Goal: Transaction & Acquisition: Purchase product/service

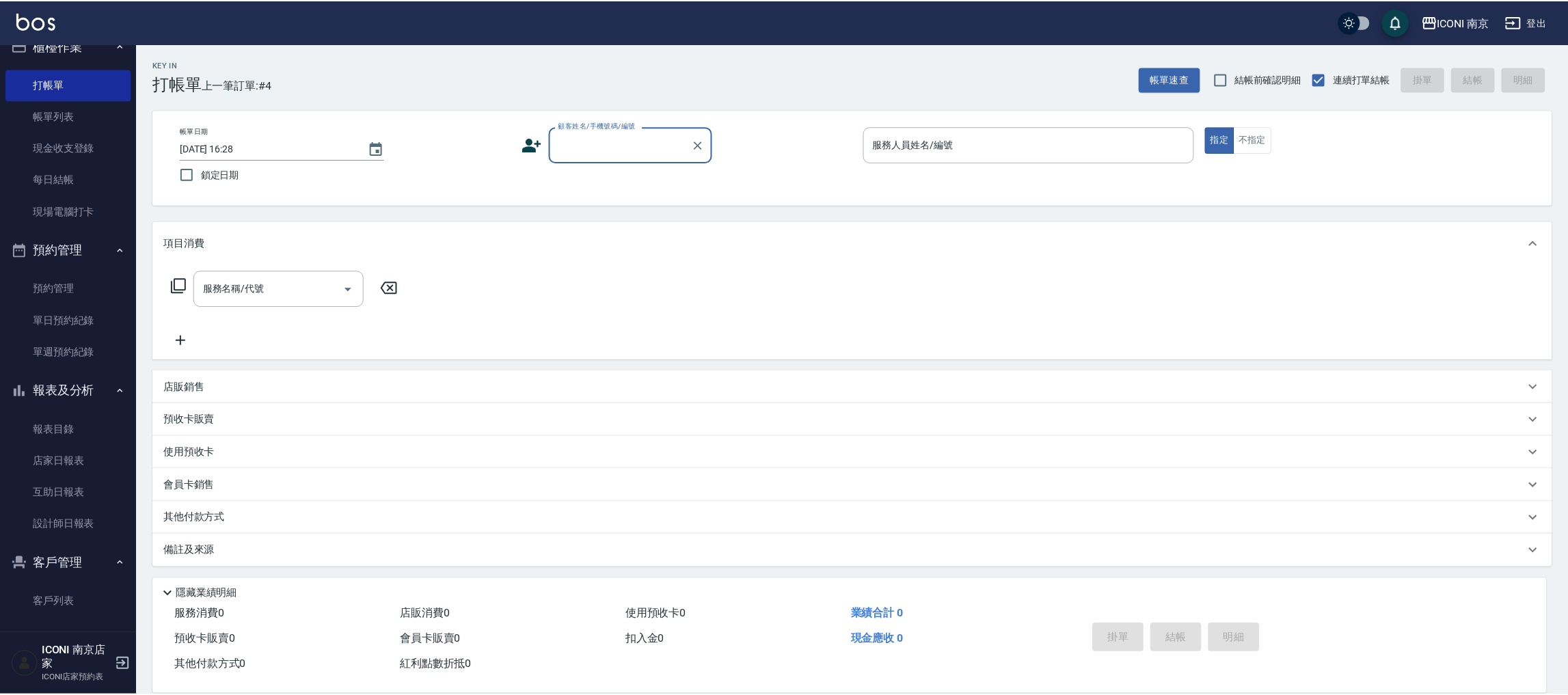
scroll to position [27, 0]
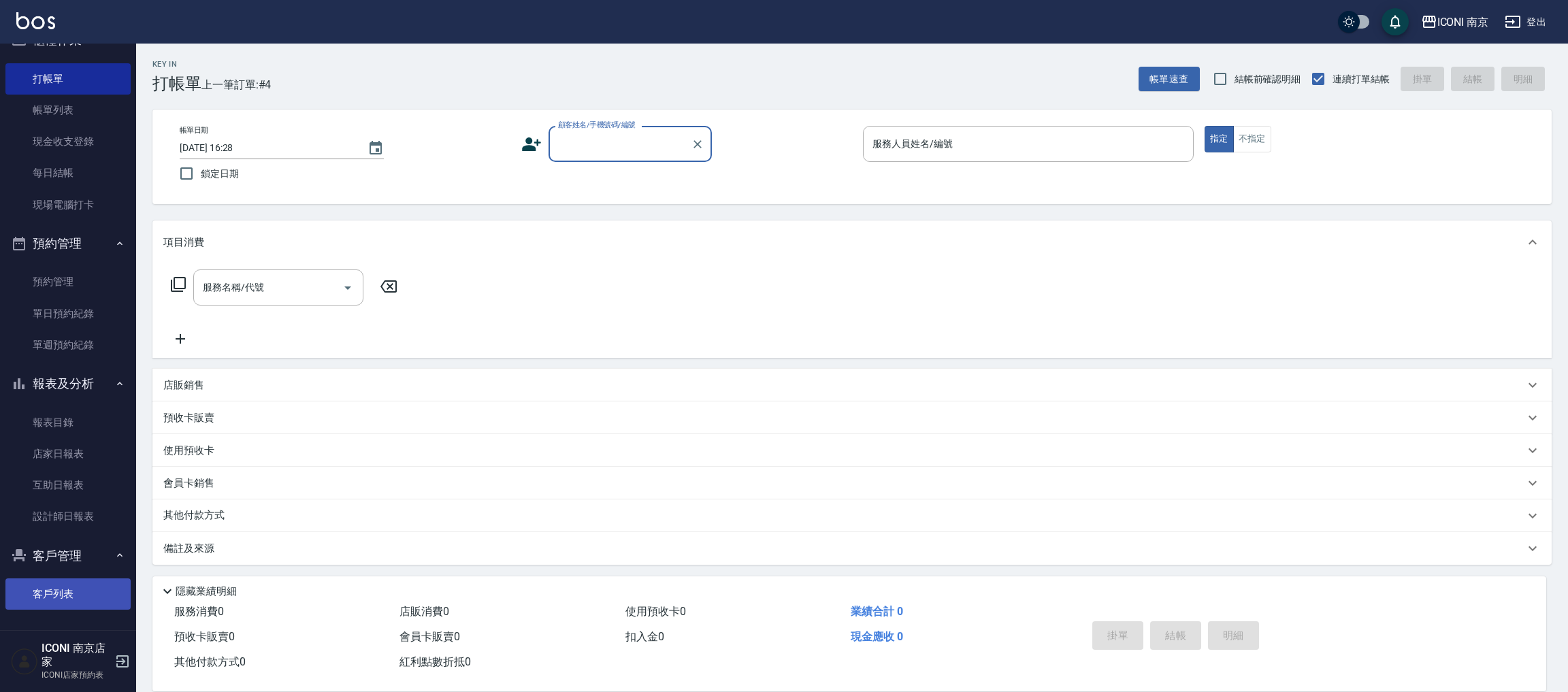
click at [51, 596] on link "客戶列表" at bounding box center [68, 594] width 125 height 32
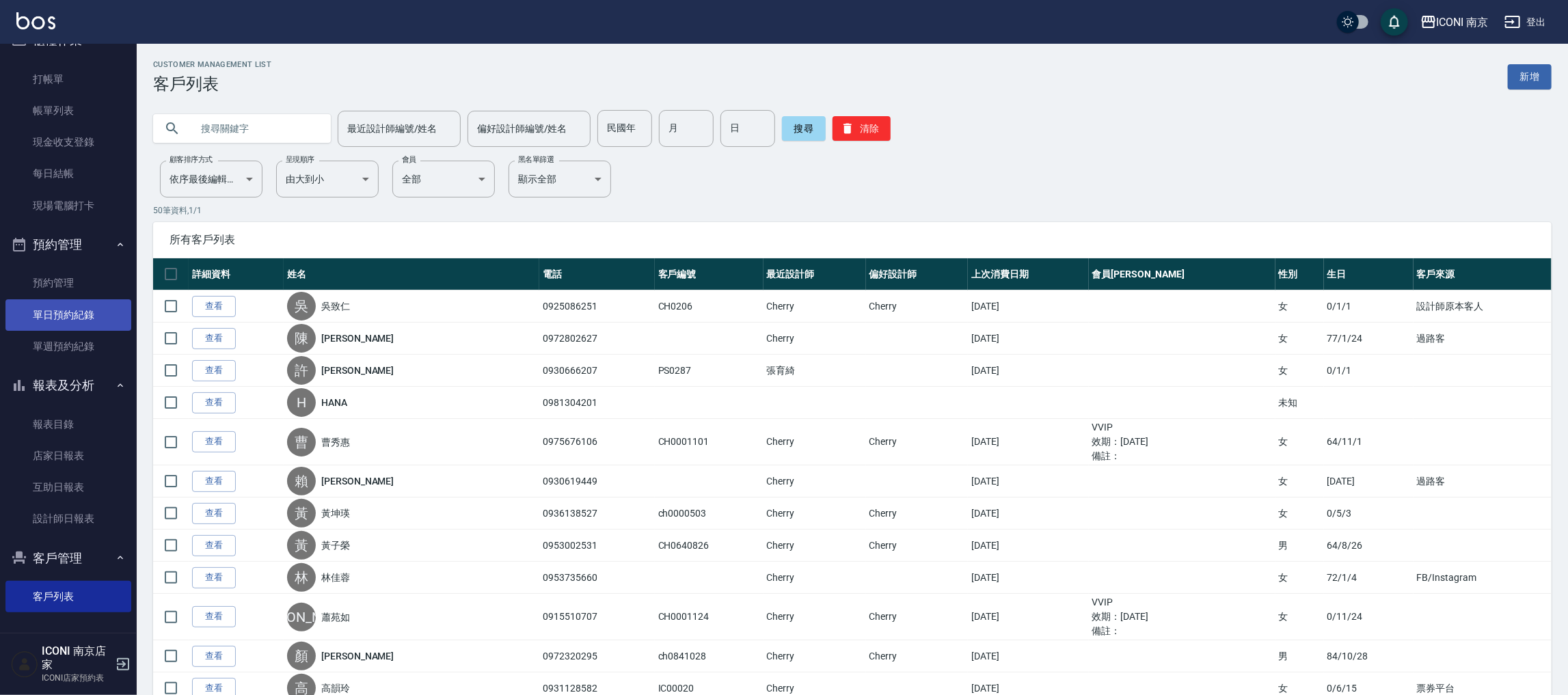
click at [45, 314] on link "單日預約紀錄" at bounding box center [68, 315] width 125 height 32
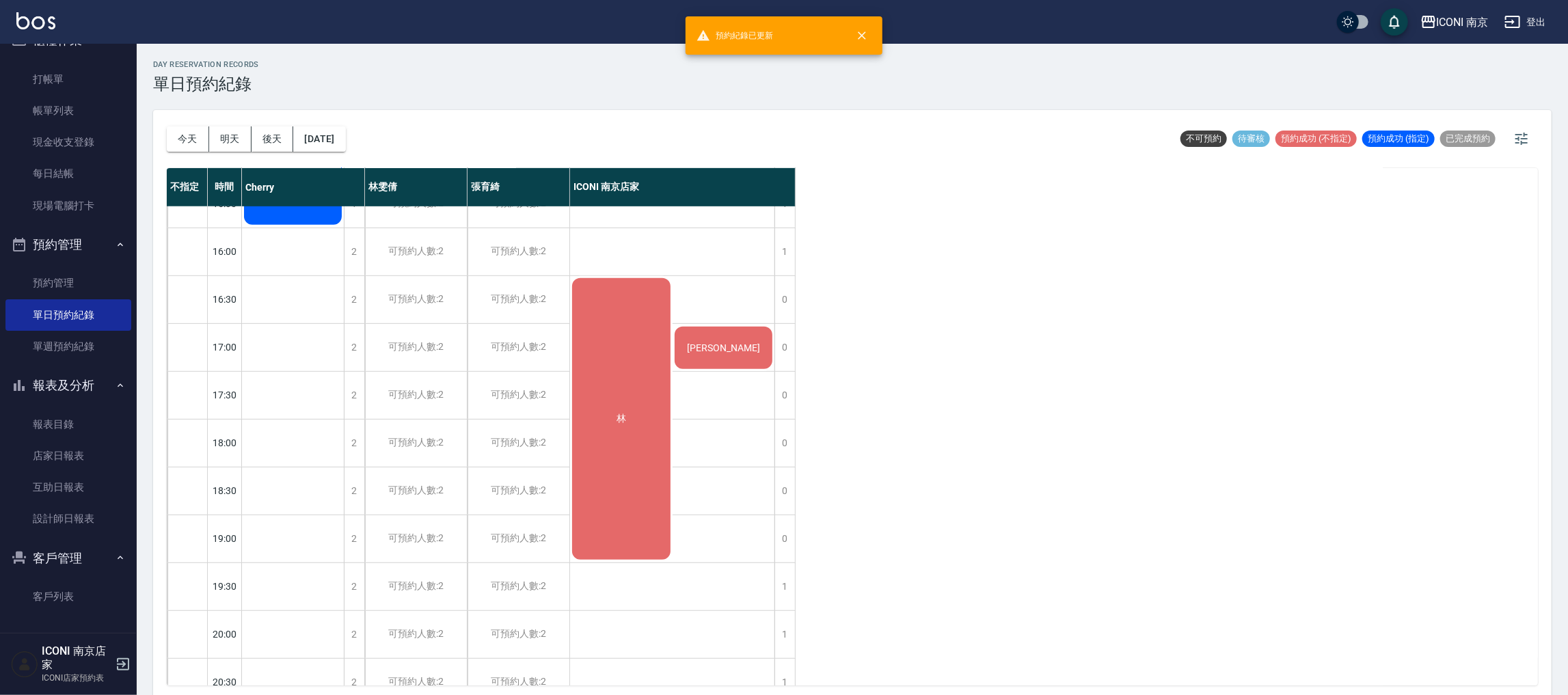
scroll to position [590, 0]
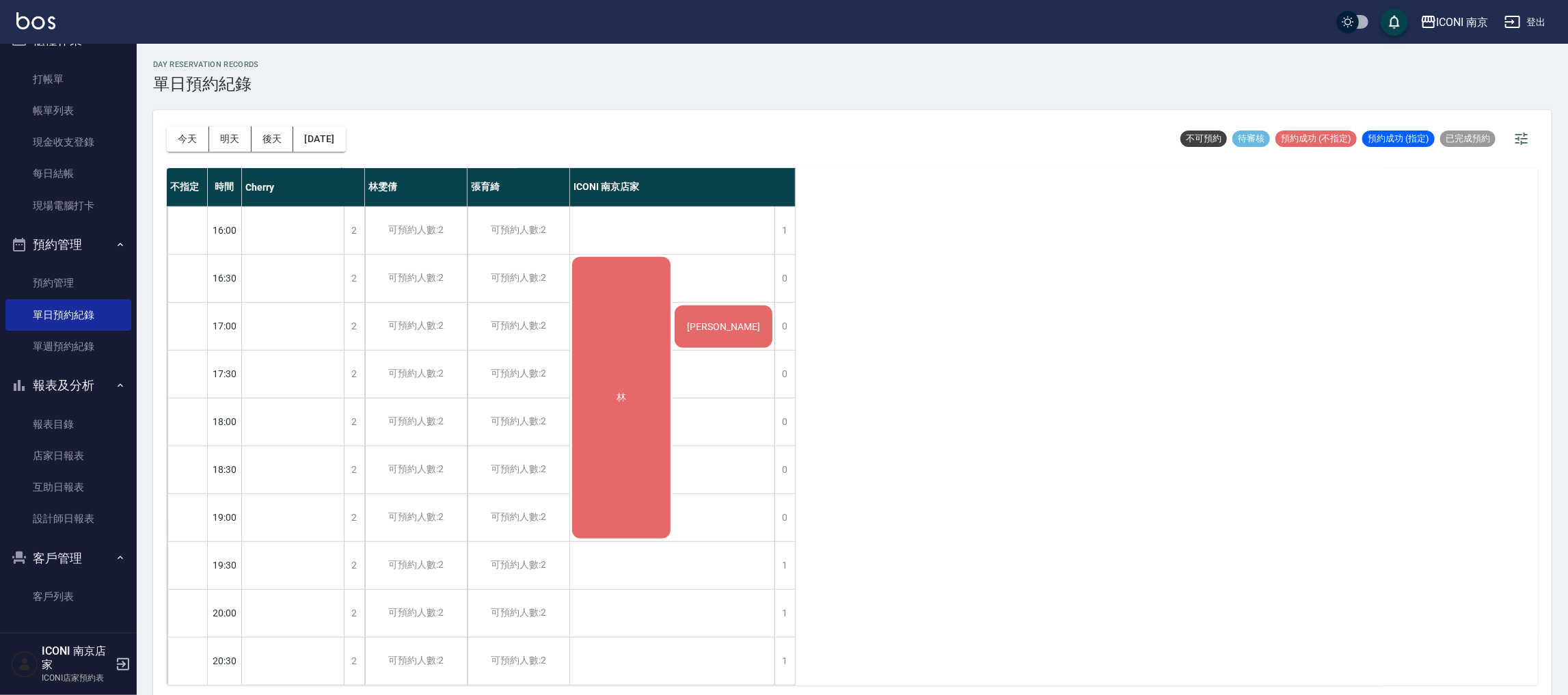
click at [721, 322] on span "[PERSON_NAME]" at bounding box center [723, 327] width 79 height 11
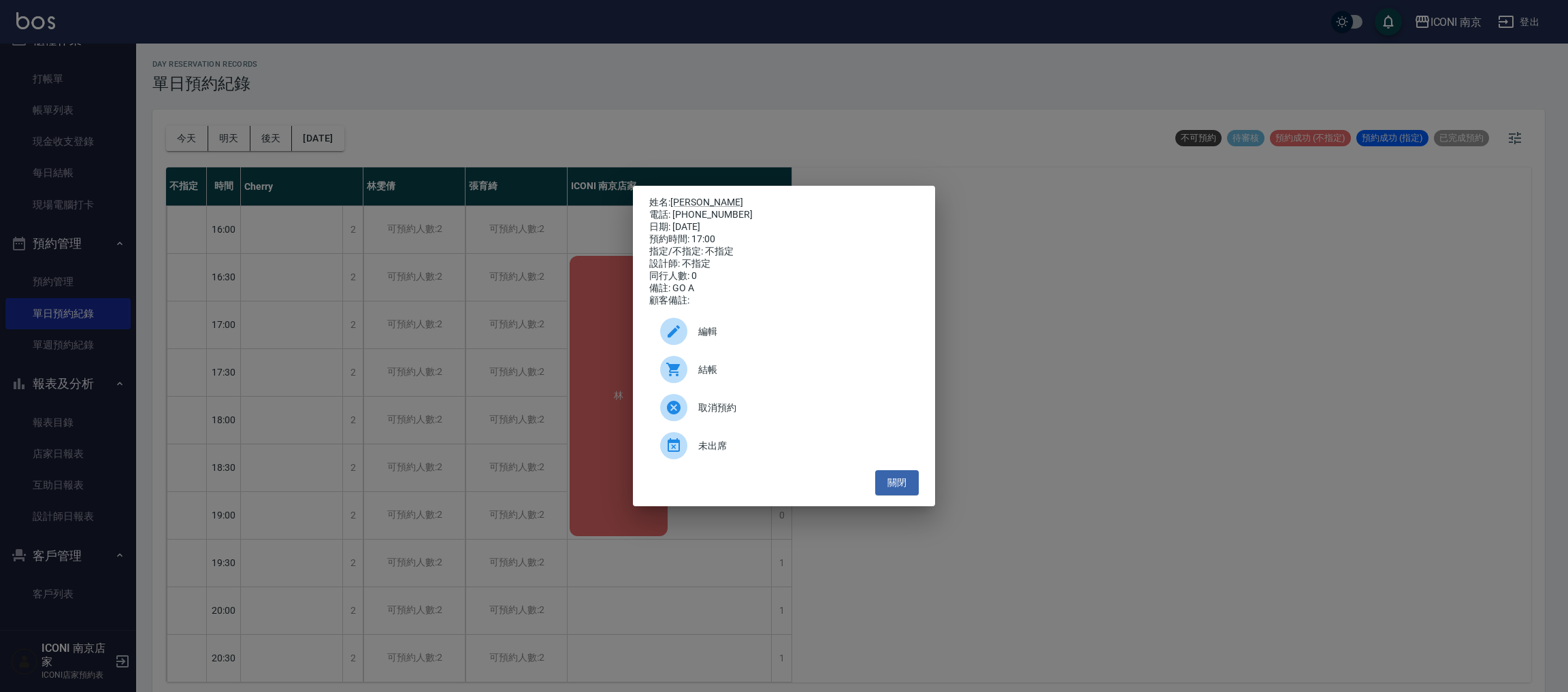
click at [693, 221] on div "日期: [DATE]" at bounding box center [784, 227] width 270 height 12
click at [705, 209] on div "電話: [PHONE_NUMBER]" at bounding box center [784, 215] width 270 height 12
click at [765, 216] on div "電話: [PHONE_NUMBER]" at bounding box center [784, 215] width 270 height 12
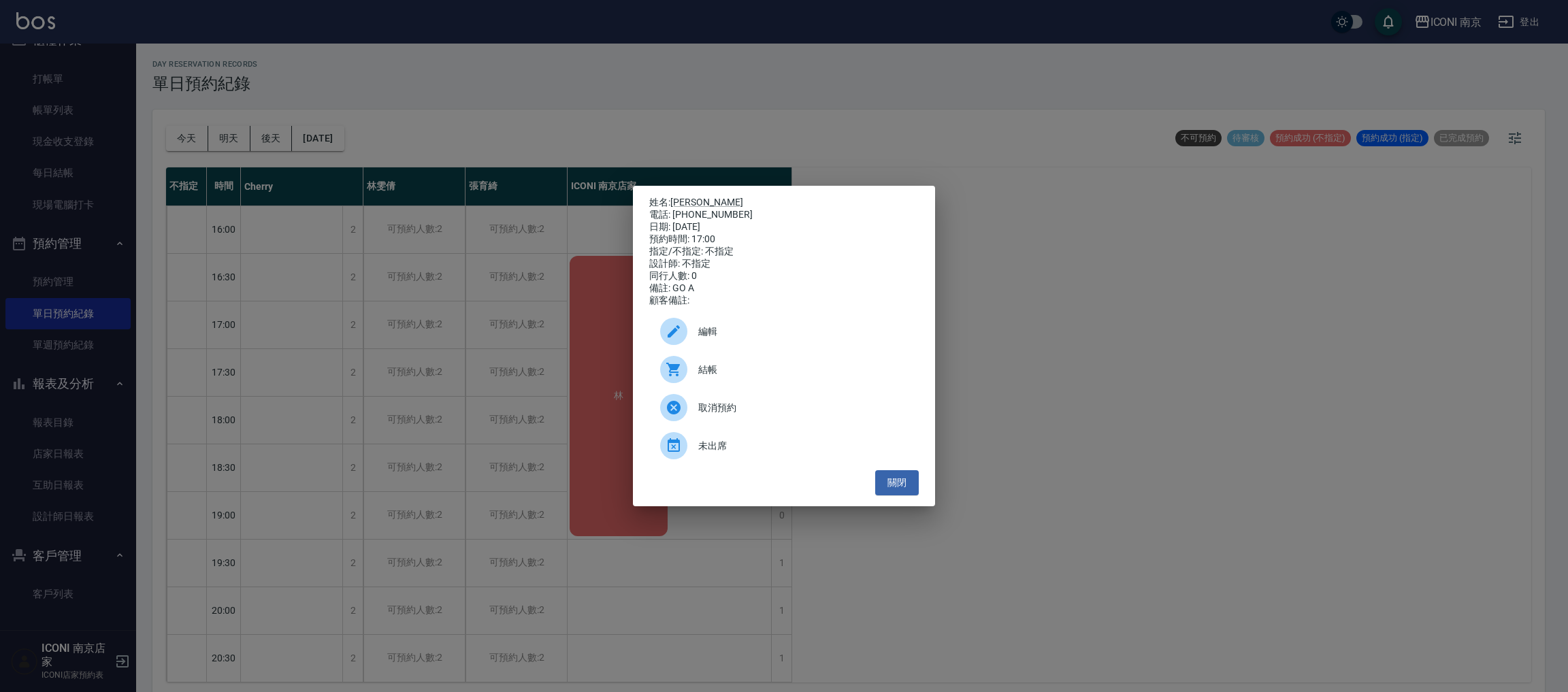
click at [722, 212] on div "電話: [PHONE_NUMBER]" at bounding box center [784, 215] width 270 height 12
copy div "0930666207"
click at [913, 492] on button "關閉" at bounding box center [896, 482] width 44 height 25
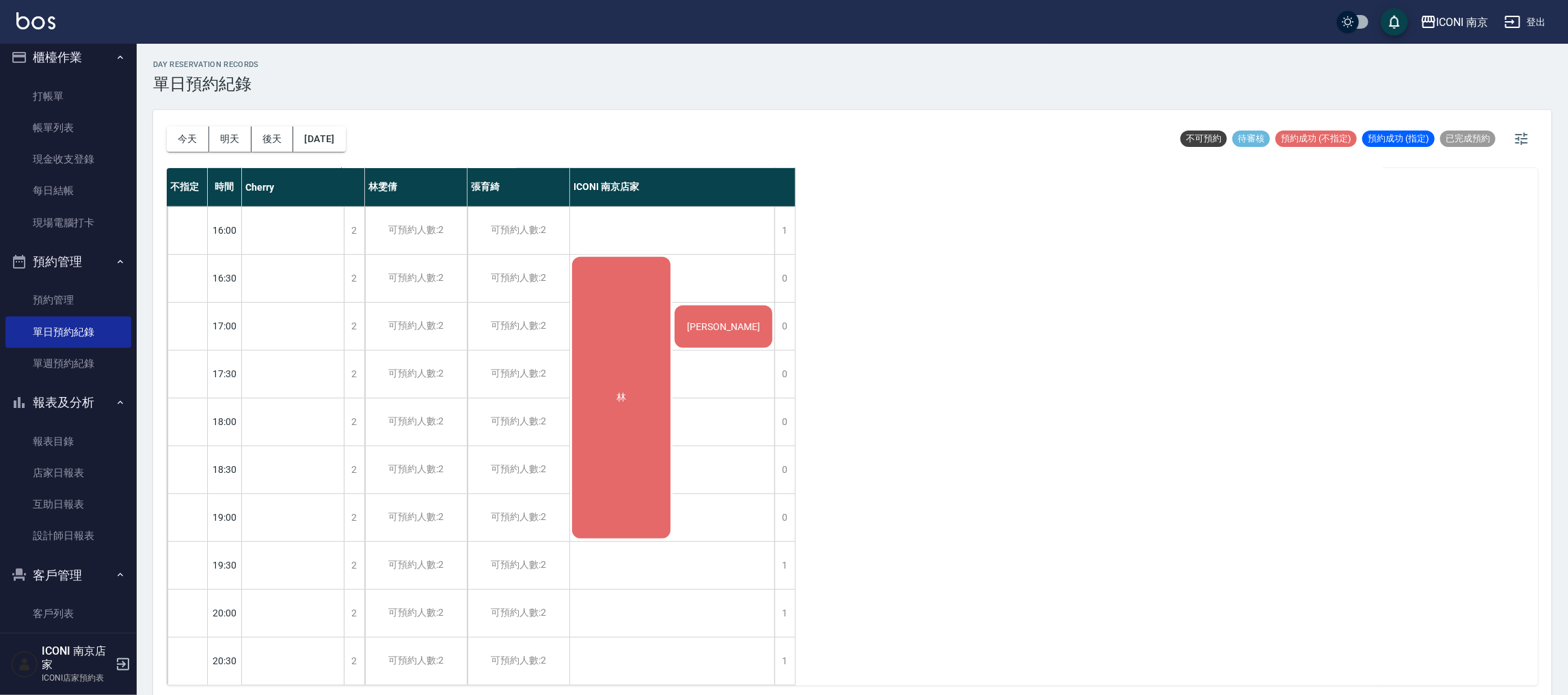
scroll to position [0, 0]
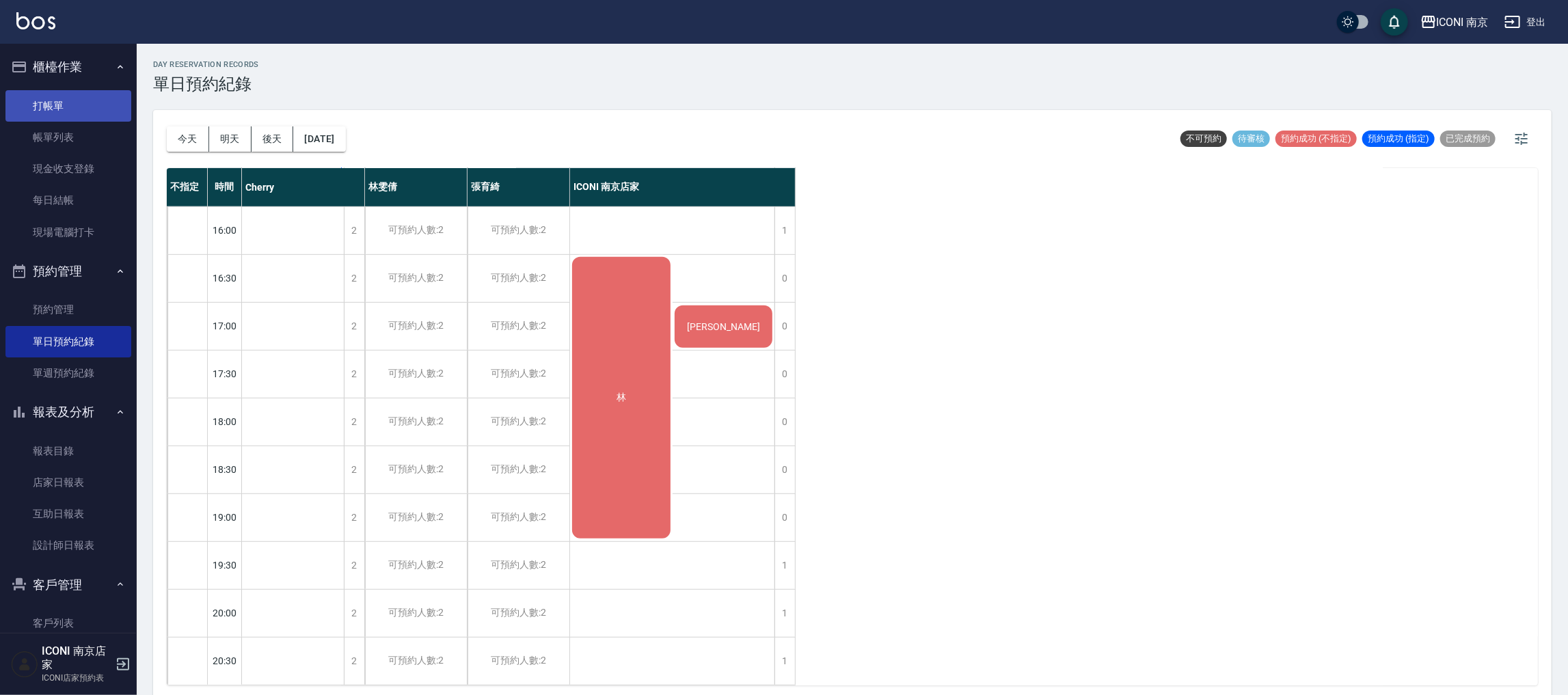
click at [56, 112] on link "打帳單" at bounding box center [68, 106] width 125 height 32
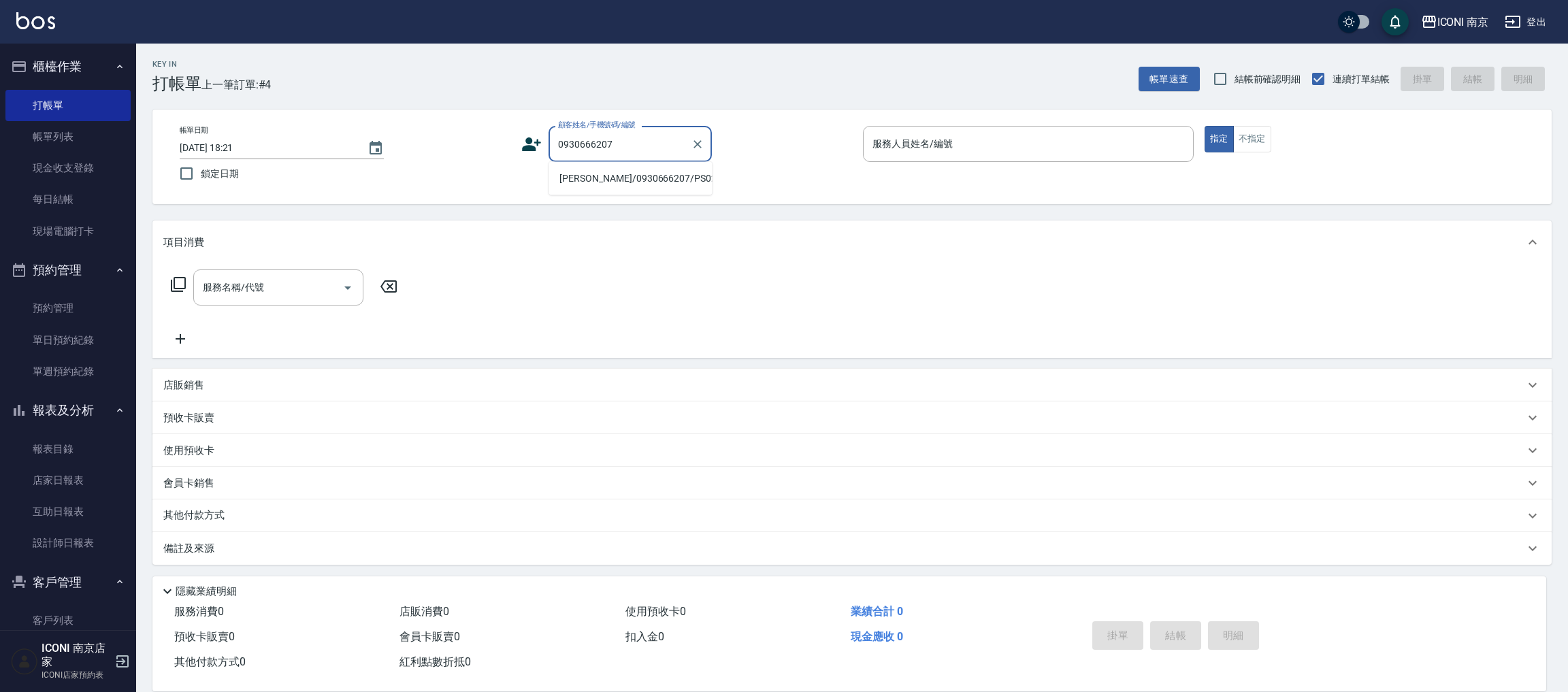
click at [598, 183] on li "[PERSON_NAME]/0930666207/PS0287" at bounding box center [630, 178] width 164 height 22
type input "[PERSON_NAME]/0930666207/PS0287"
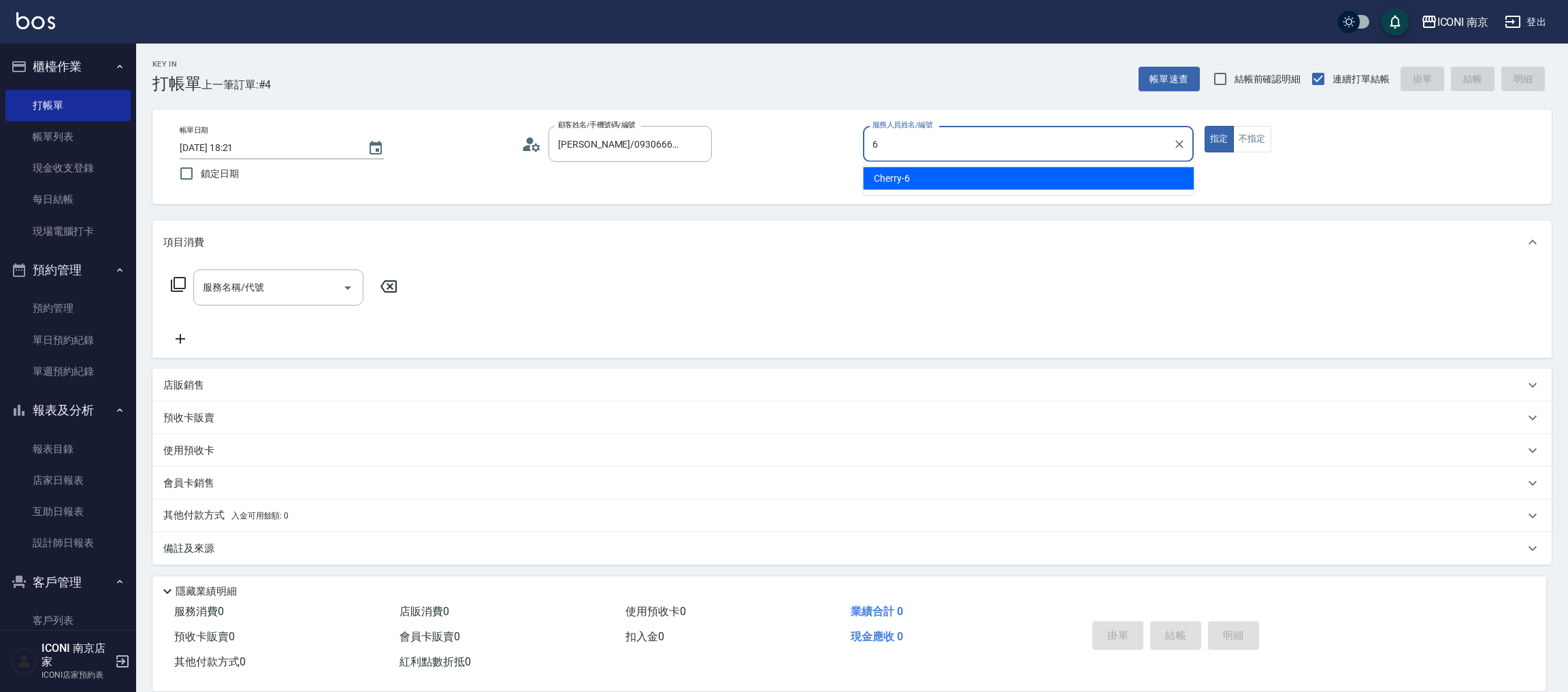
type input "Cherry-6"
type button "true"
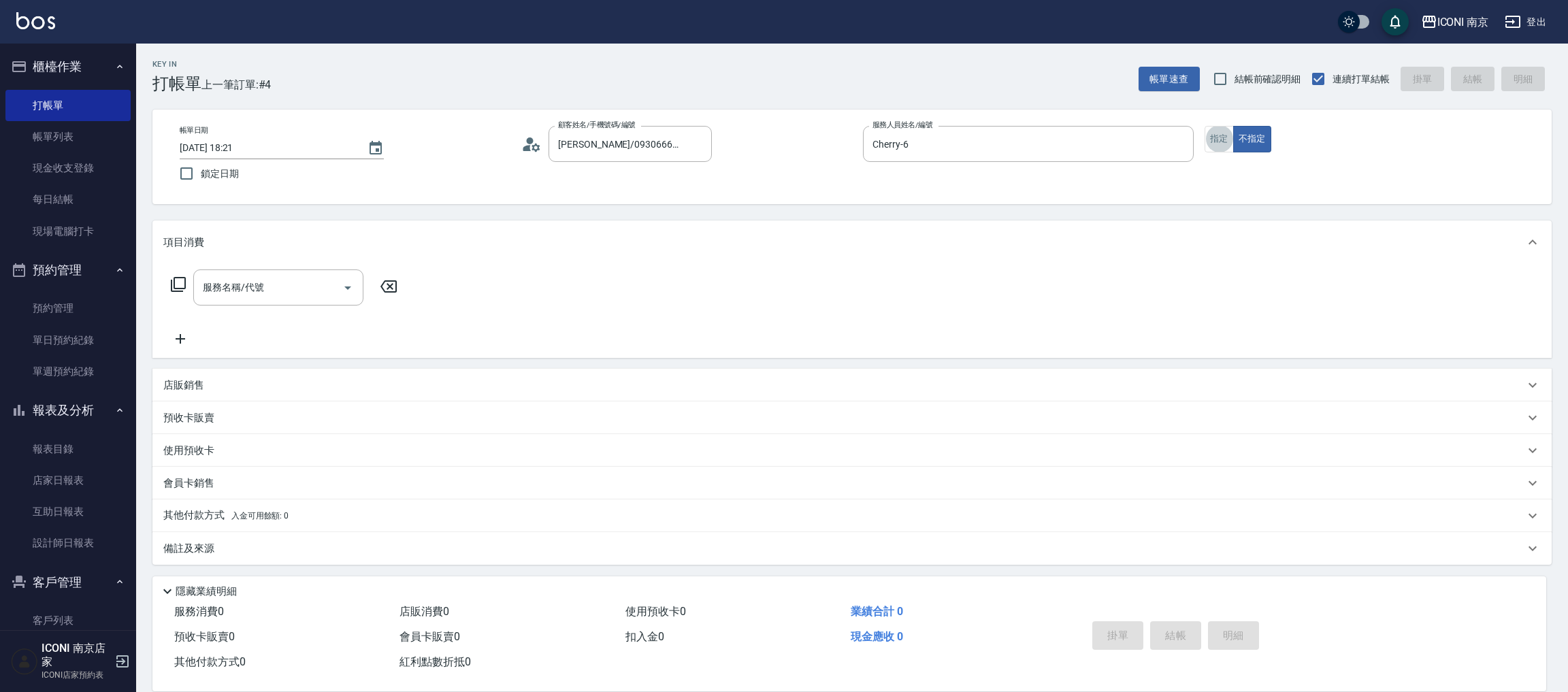
click at [183, 286] on icon at bounding box center [178, 284] width 17 height 17
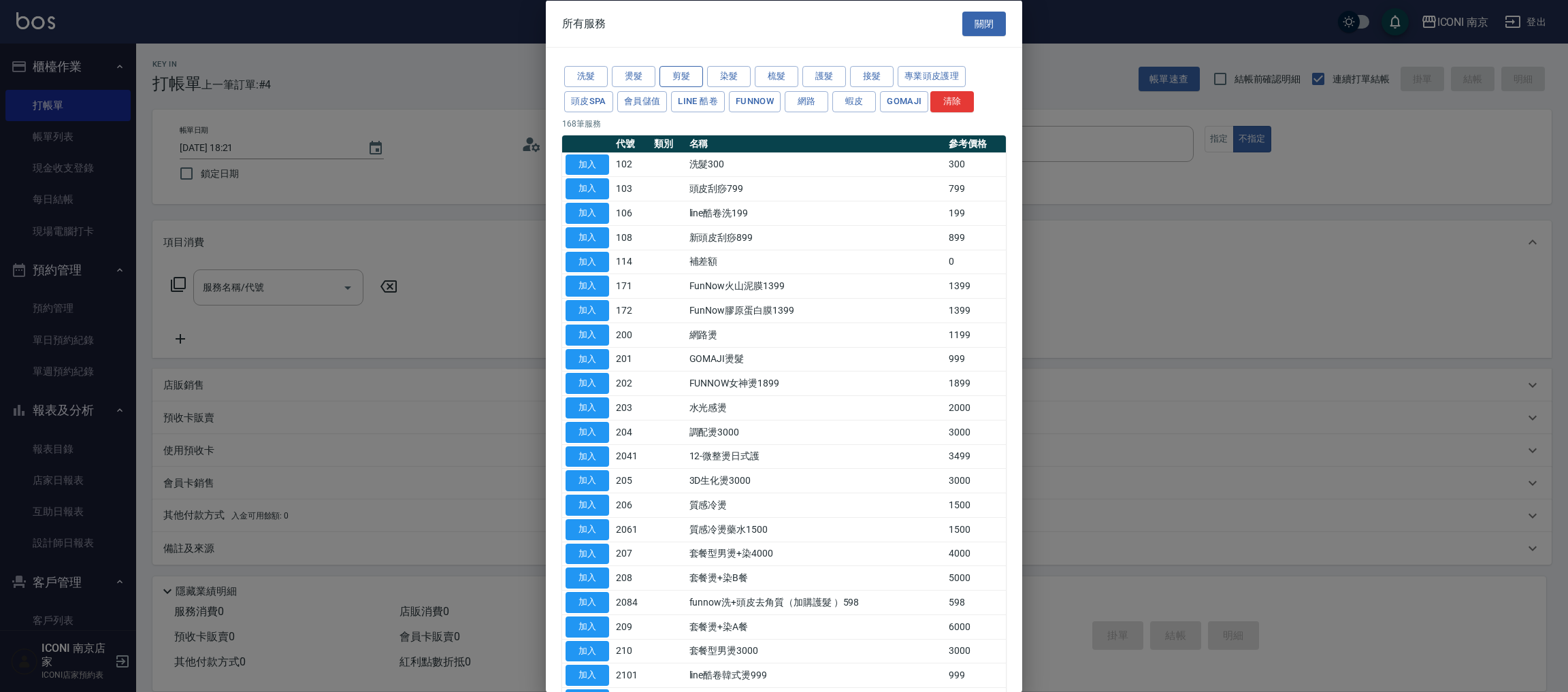
click at [664, 72] on button "剪髮" at bounding box center [681, 76] width 44 height 21
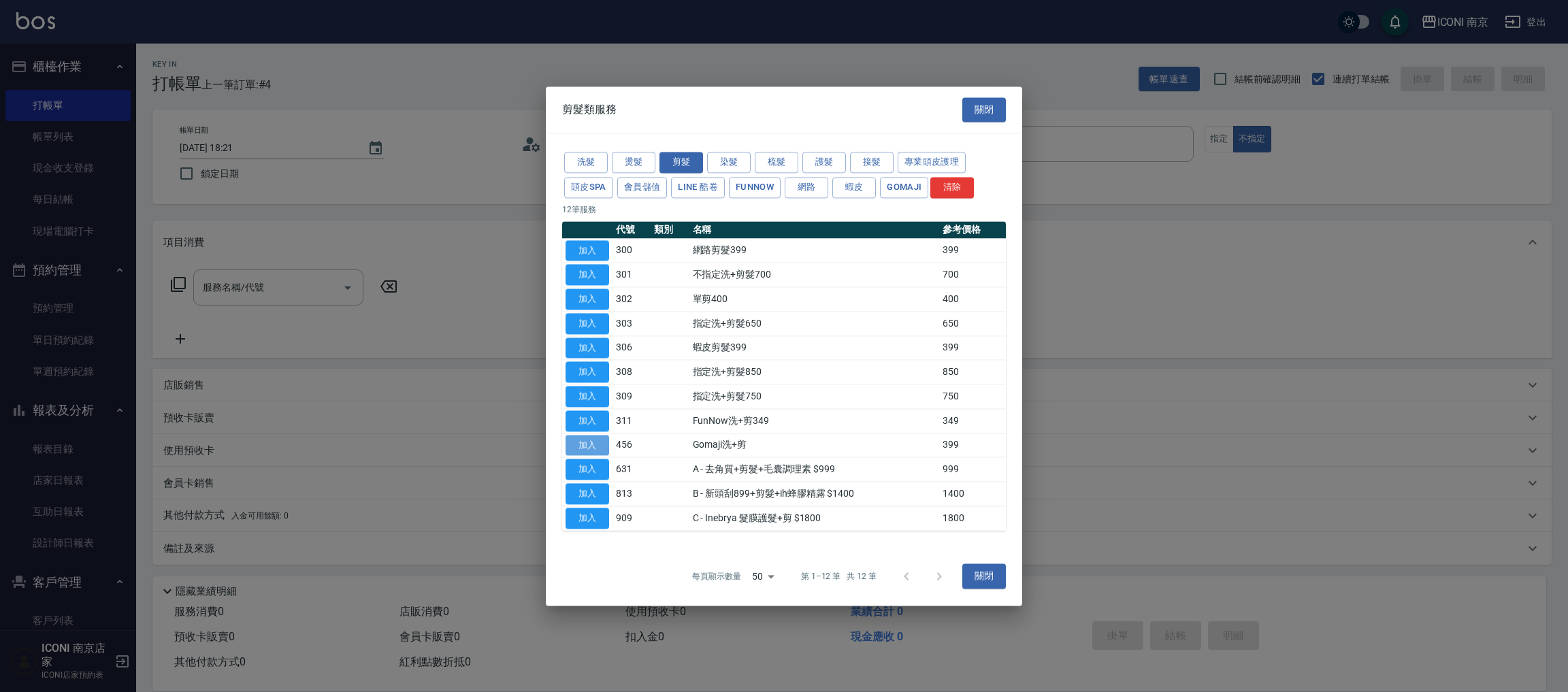
click at [602, 446] on button "加入" at bounding box center [587, 445] width 44 height 21
type input "Gomaji洗+剪(456)"
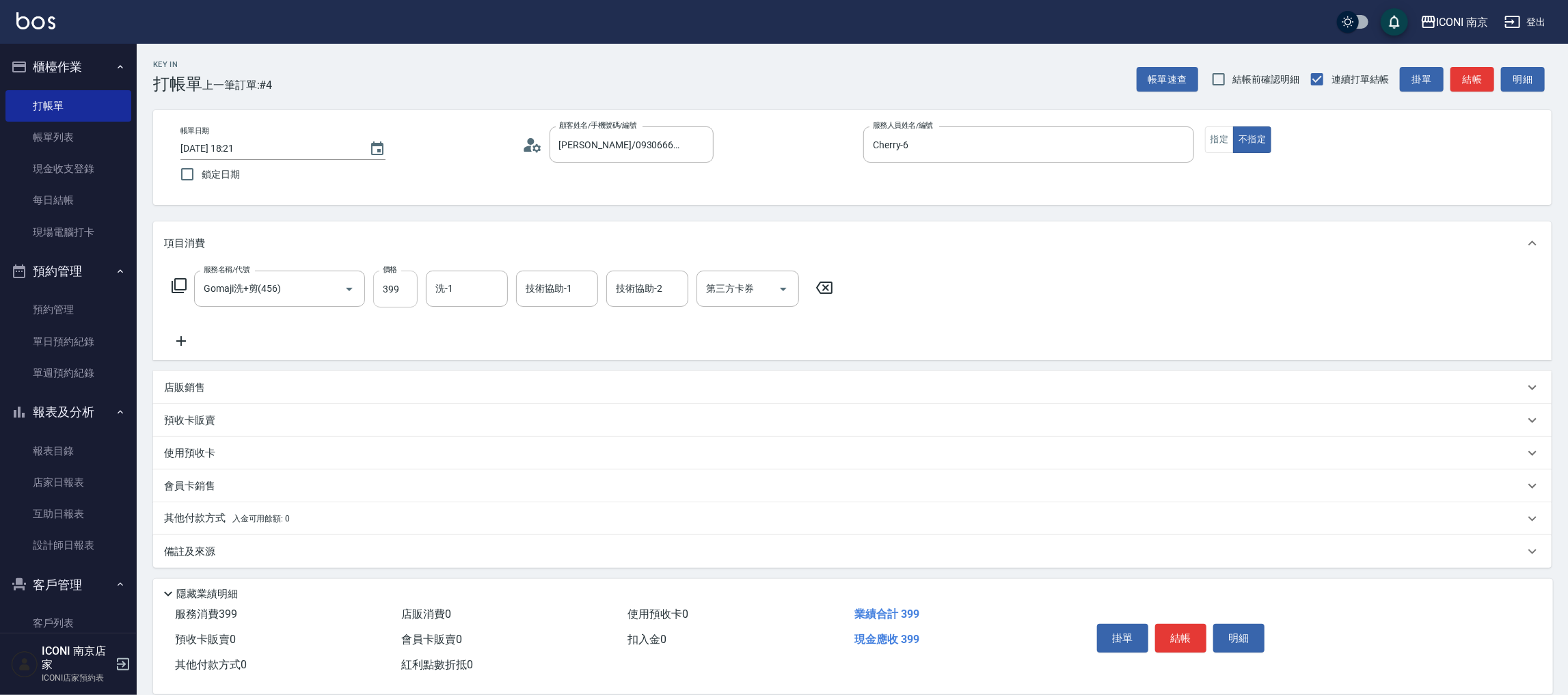
drag, startPoint x: 393, startPoint y: 287, endPoint x: 399, endPoint y: 276, distance: 12.5
click at [393, 285] on input "399" at bounding box center [396, 289] width 45 height 37
type input "499"
type input "LORI-17"
drag, startPoint x: 231, startPoint y: 557, endPoint x: 242, endPoint y: 507, distance: 51.2
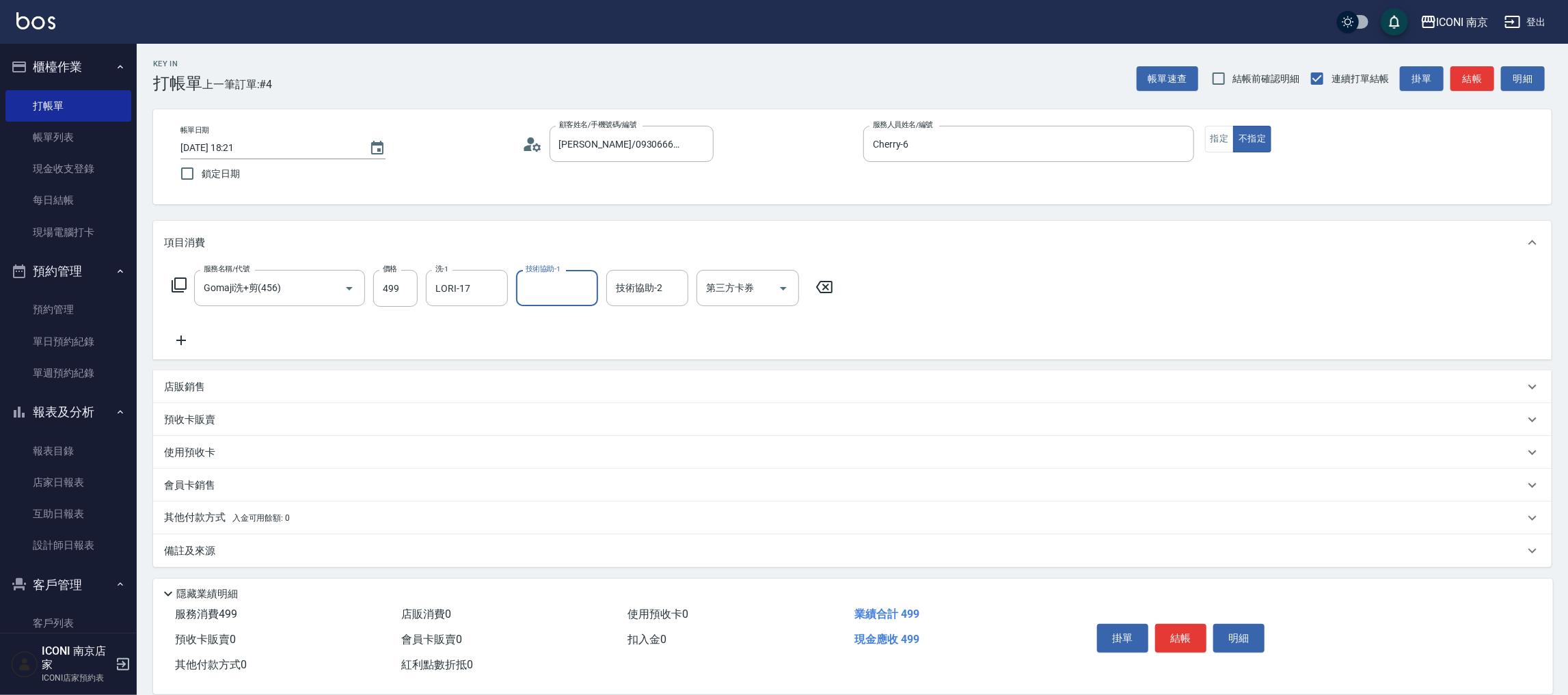
click at [229, 557] on div "備註及來源" at bounding box center [844, 552] width 1360 height 14
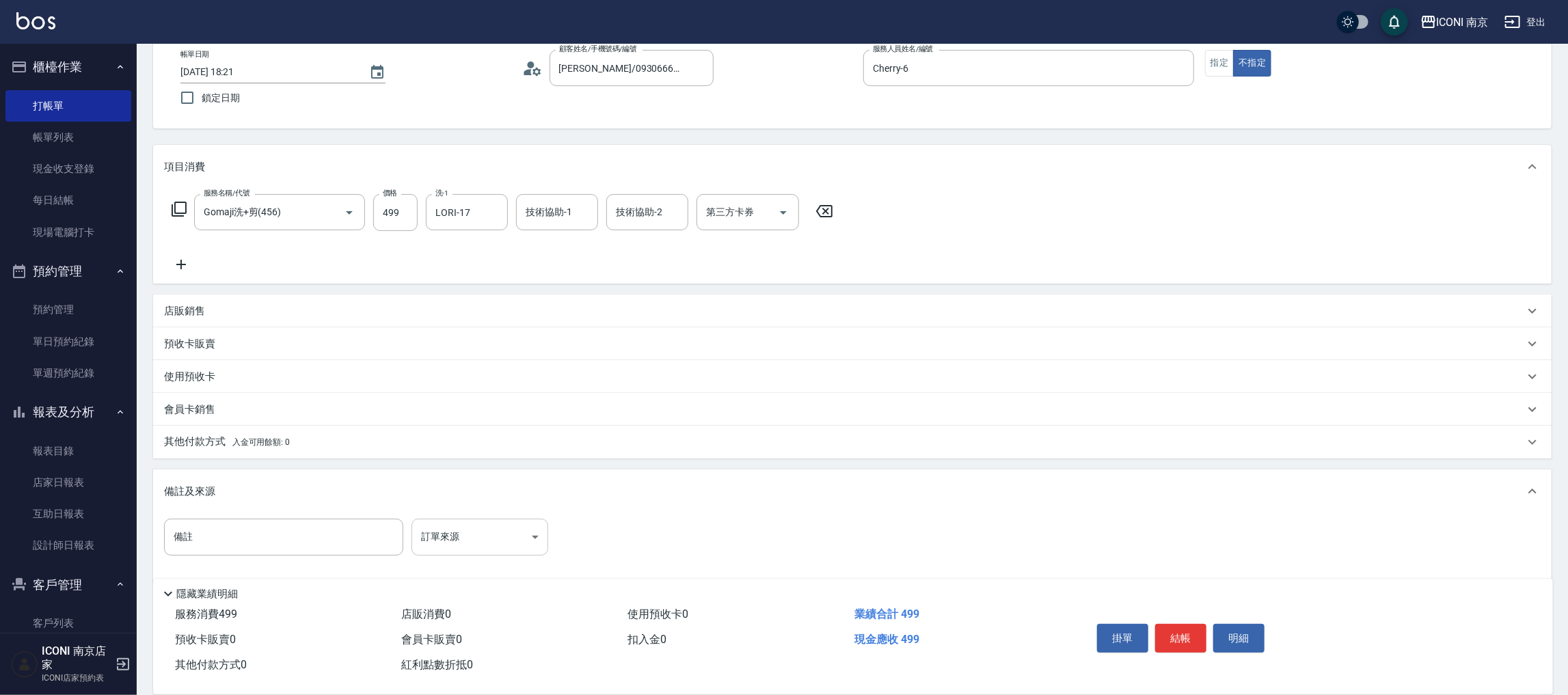
scroll to position [92, 0]
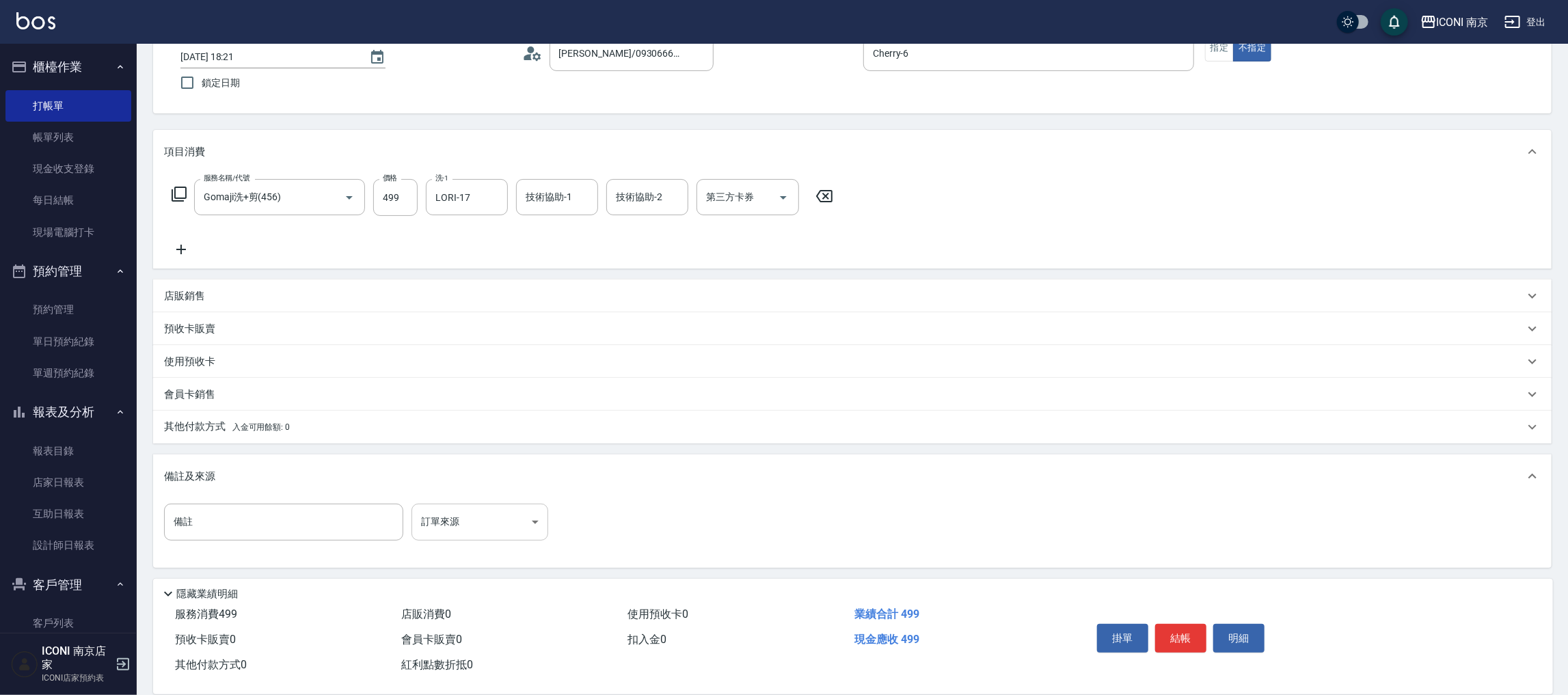
click at [531, 527] on body "ICONI 南京 登出 櫃檯作業 打帳單 帳單列表 現金收支登錄 每日結帳 現場電腦打卡 預約管理 預約管理 單日預約紀錄 單週預約紀錄 報表及分析 報表目錄…" at bounding box center [784, 302] width 1568 height 788
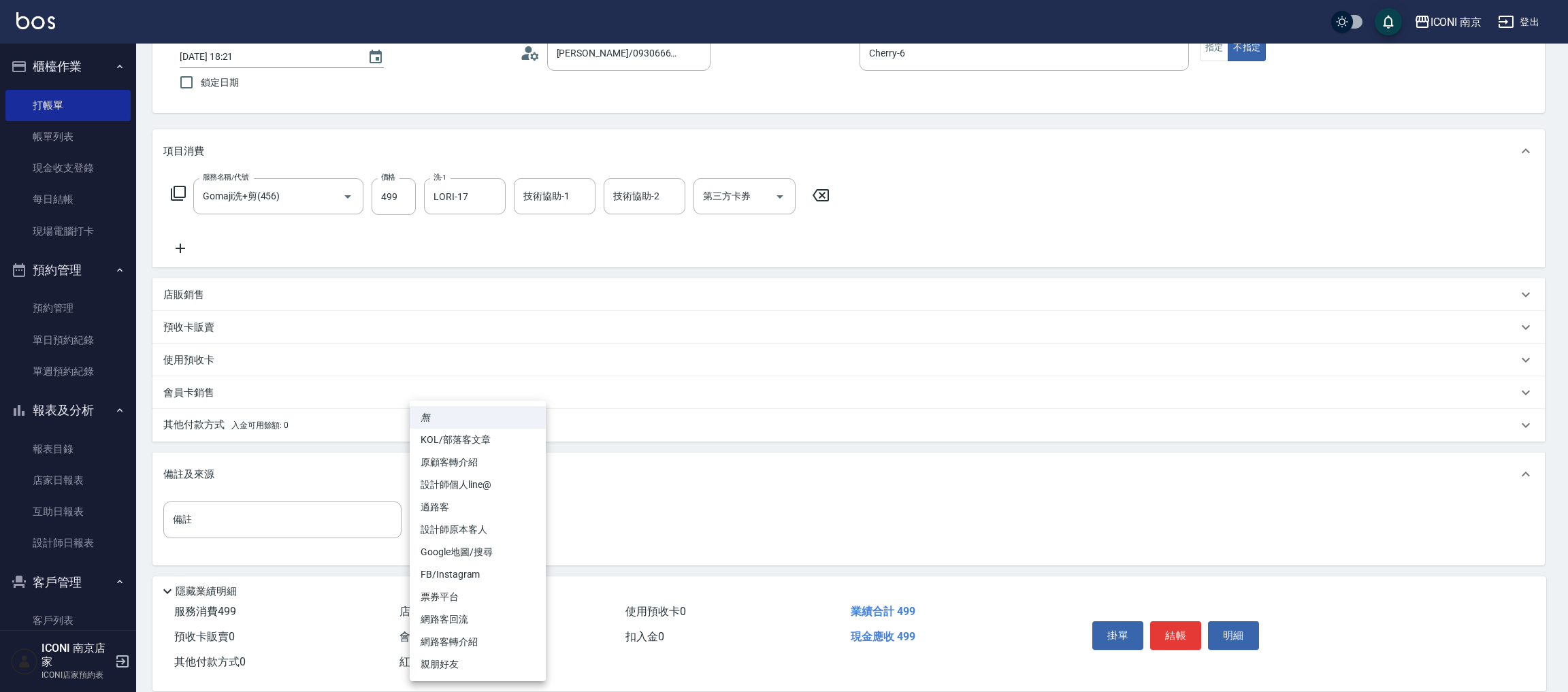
click at [471, 599] on li "票券平台" at bounding box center [478, 597] width 136 height 22
type input "票券平台"
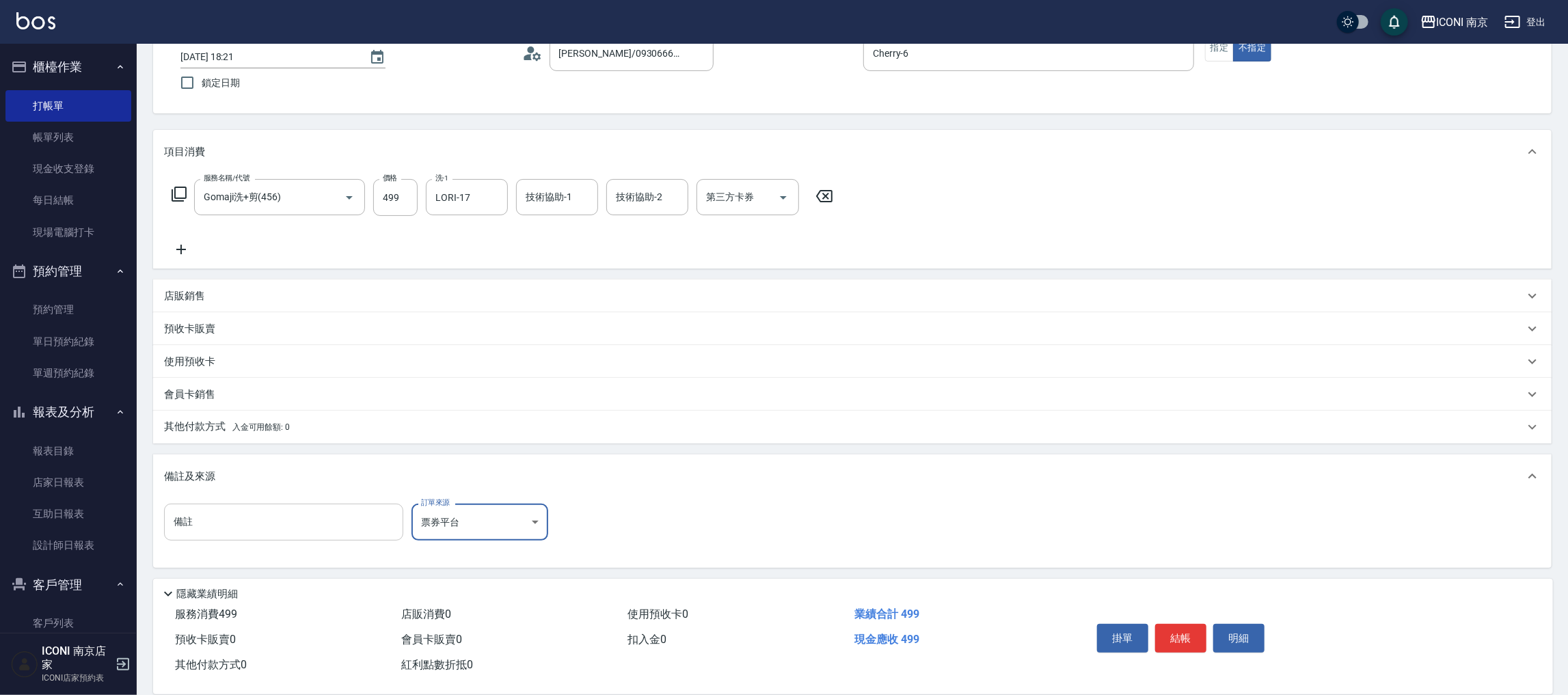
click at [345, 535] on input "備註" at bounding box center [284, 522] width 239 height 37
type input "GO A 剪髮 付現"
click at [1178, 637] on button "結帳" at bounding box center [1181, 639] width 51 height 29
type input "[DATE] 18:22"
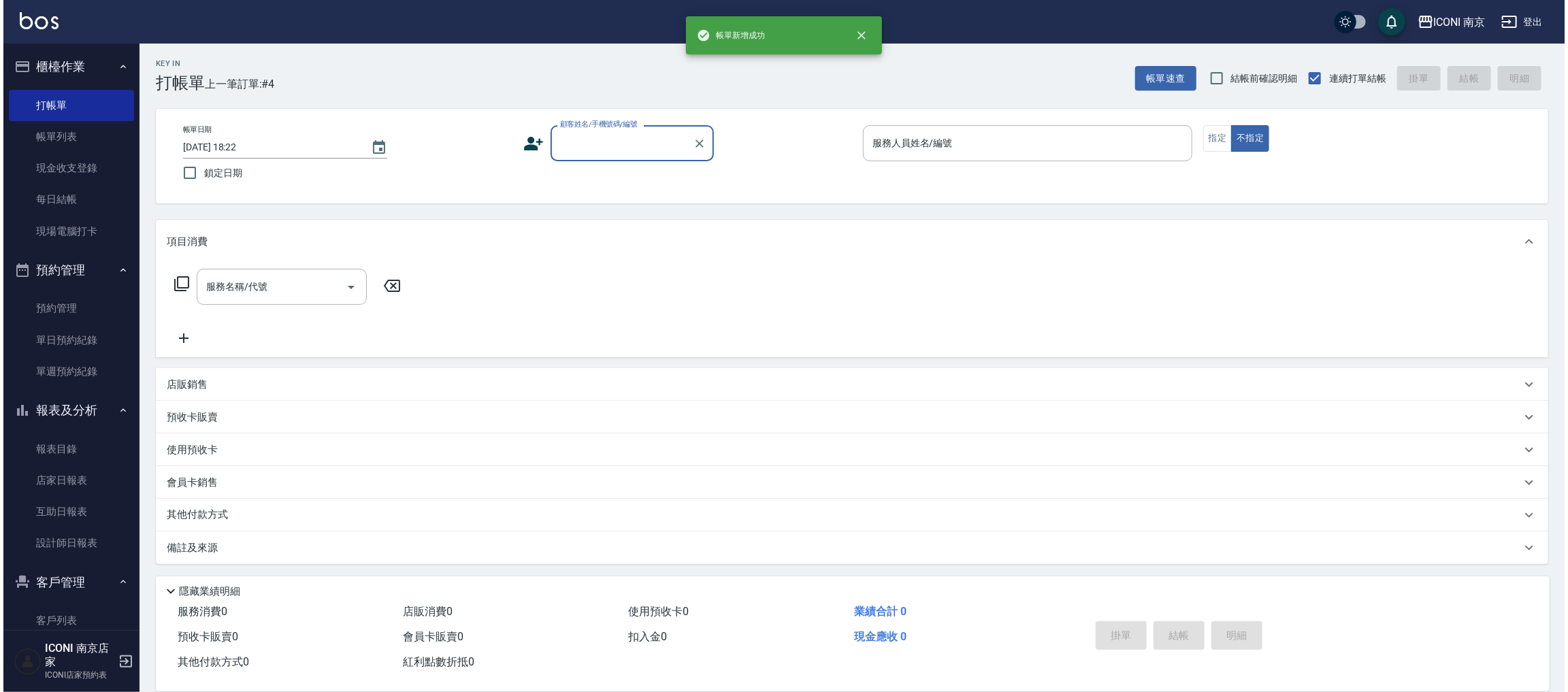
scroll to position [0, 0]
